Goal: Task Accomplishment & Management: Manage account settings

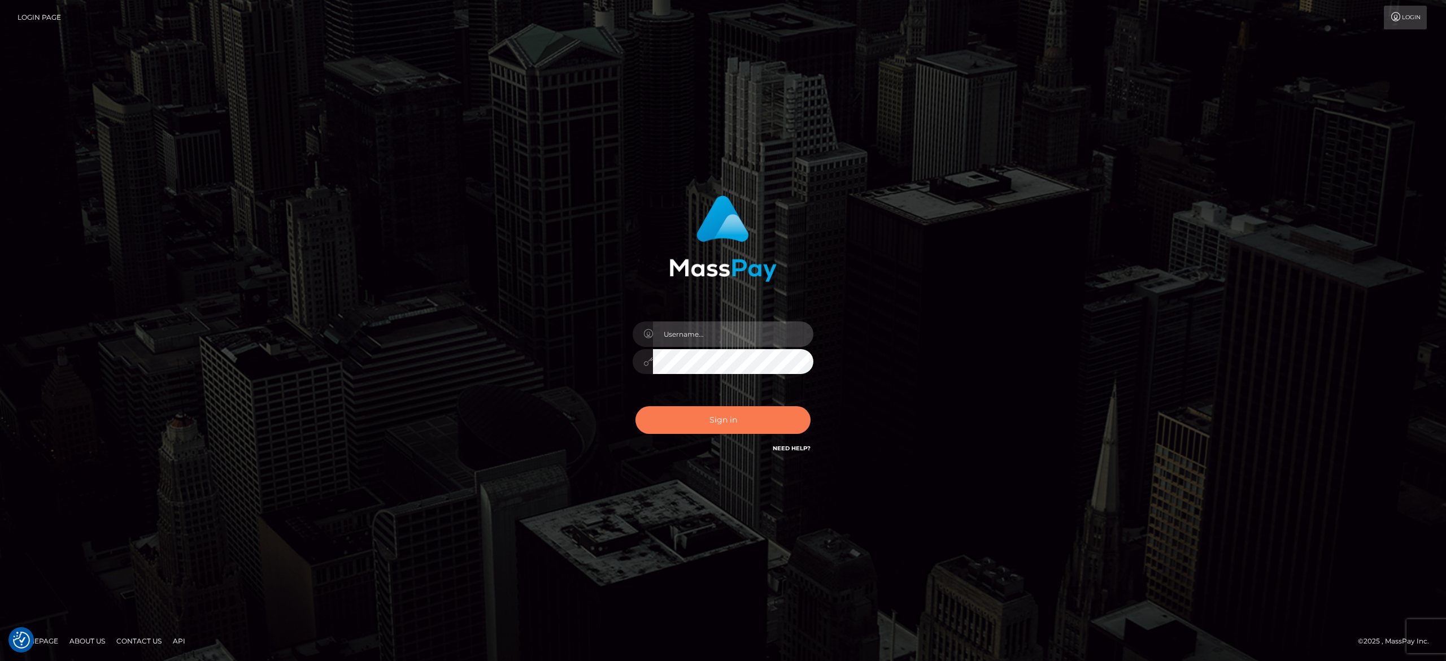
type input "[PERSON_NAME].[PERSON_NAME]"
click at [706, 411] on button "Sign in" at bounding box center [723, 420] width 175 height 28
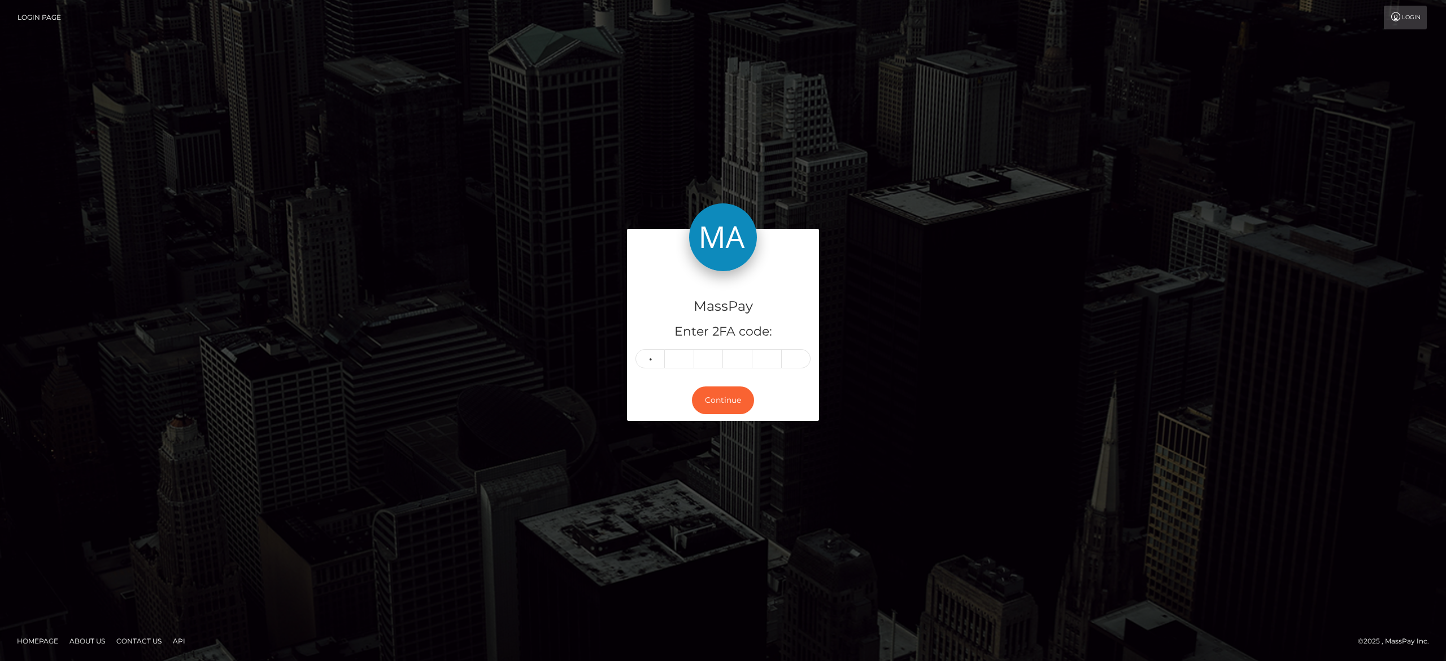
type input "6"
type input "3"
type input "1"
type input "3"
type input "2"
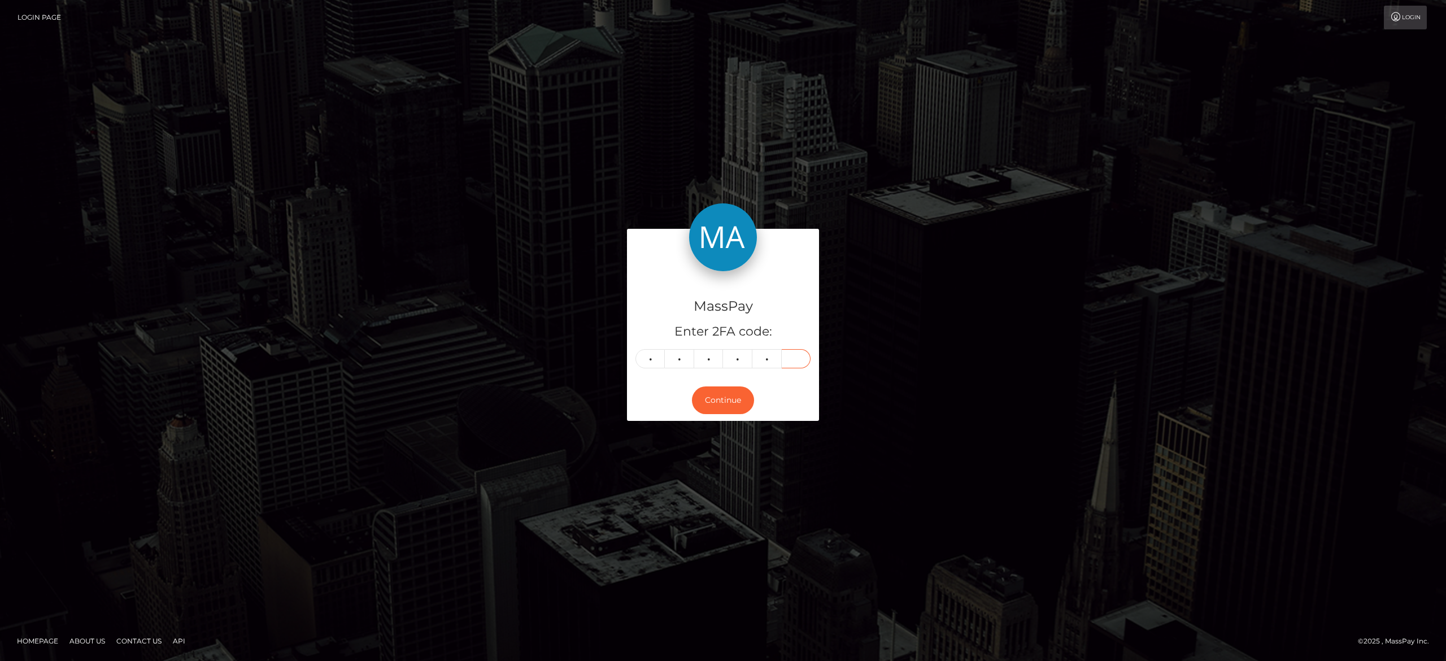
type input "6"
